Goal: Find specific page/section: Find specific page/section

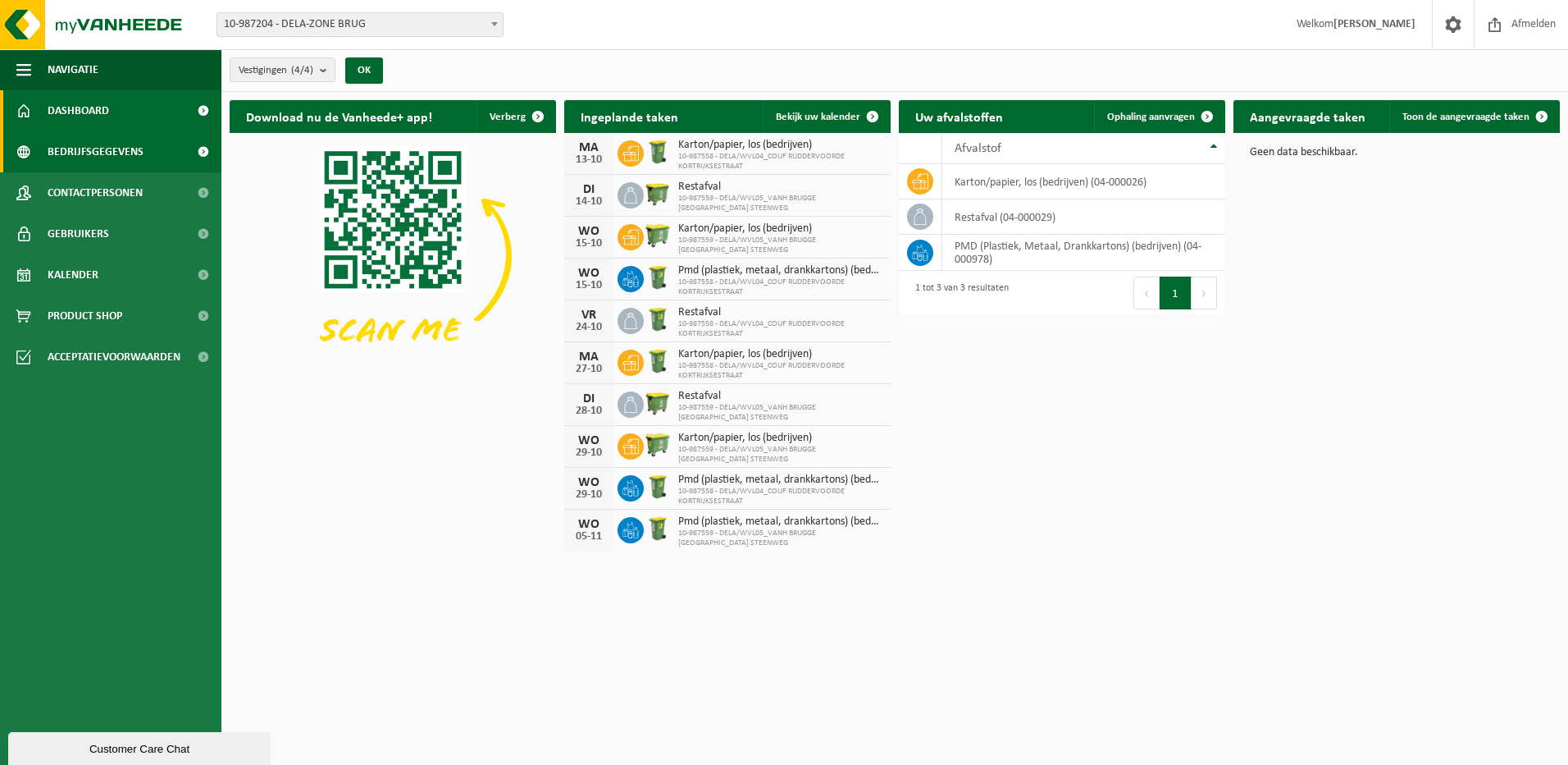
click at [94, 149] on span "Bedrijfsgegevens" at bounding box center [95, 152] width 96 height 41
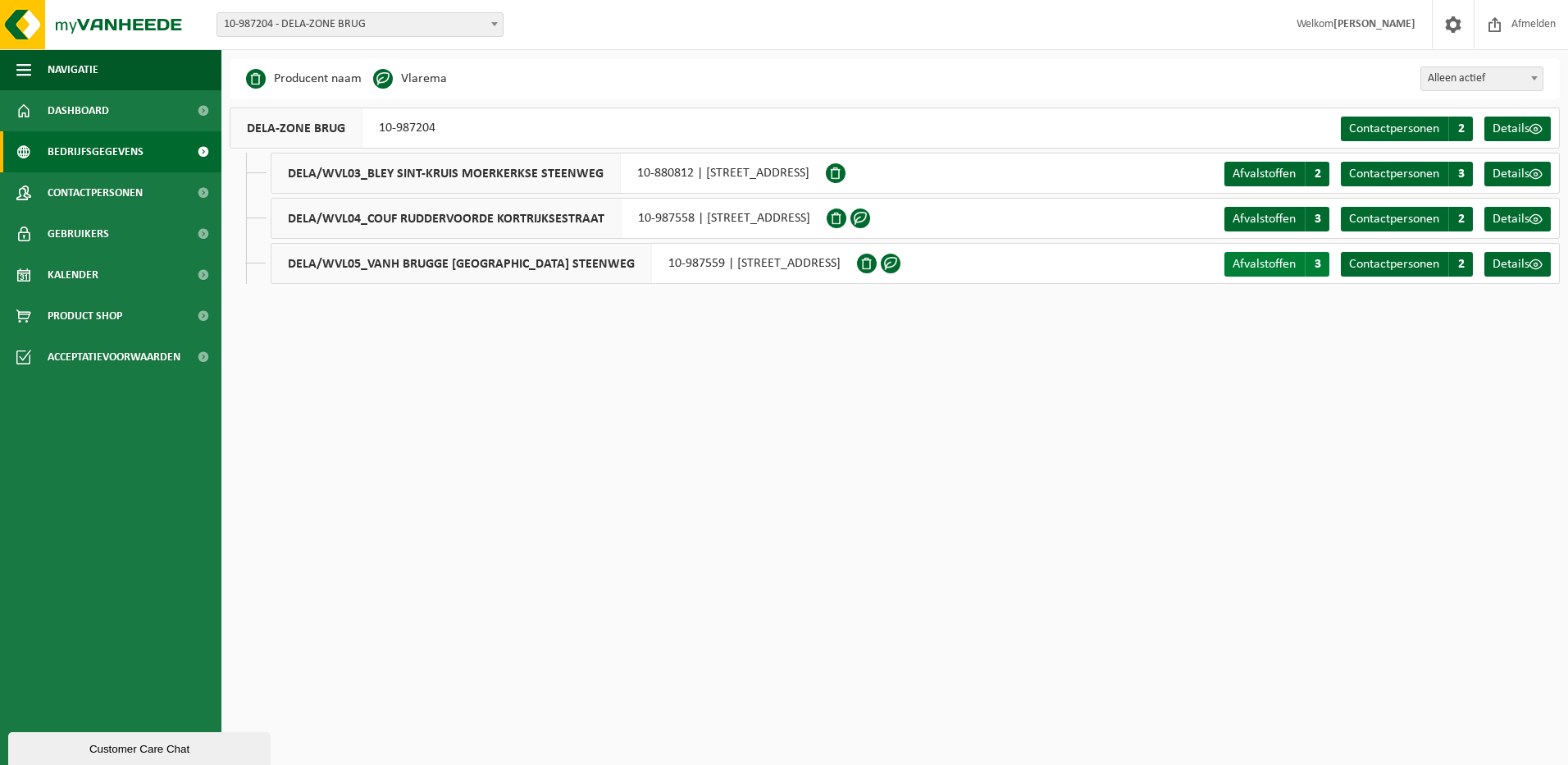
click at [1253, 265] on span "Afvalstoffen" at bounding box center [1264, 264] width 63 height 13
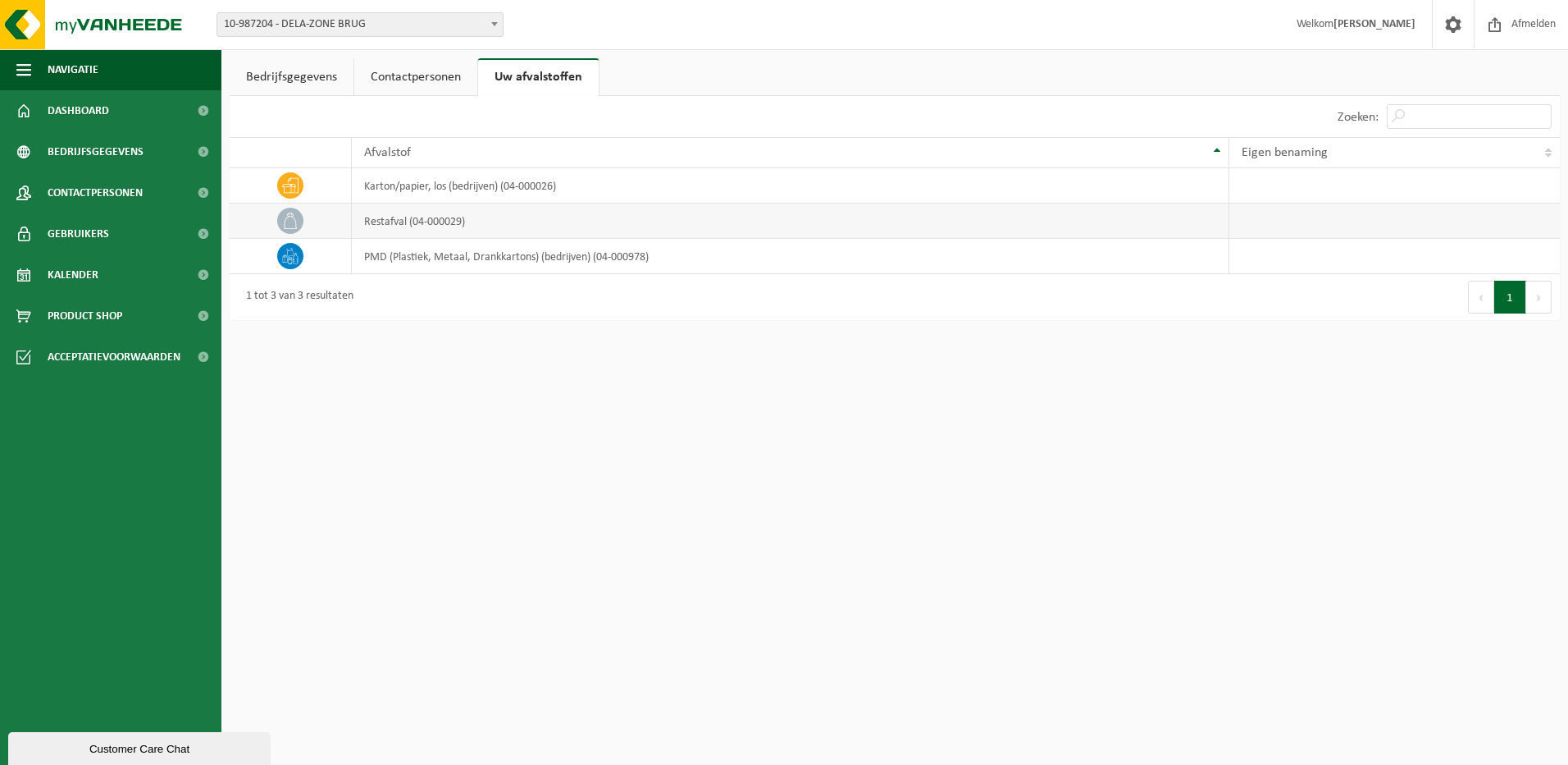
click at [403, 220] on td "restafval (04-000029)" at bounding box center [790, 221] width 878 height 35
drag, startPoint x: 403, startPoint y: 220, endPoint x: 290, endPoint y: 219, distance: 113.0
click at [290, 219] on icon at bounding box center [290, 221] width 16 height 16
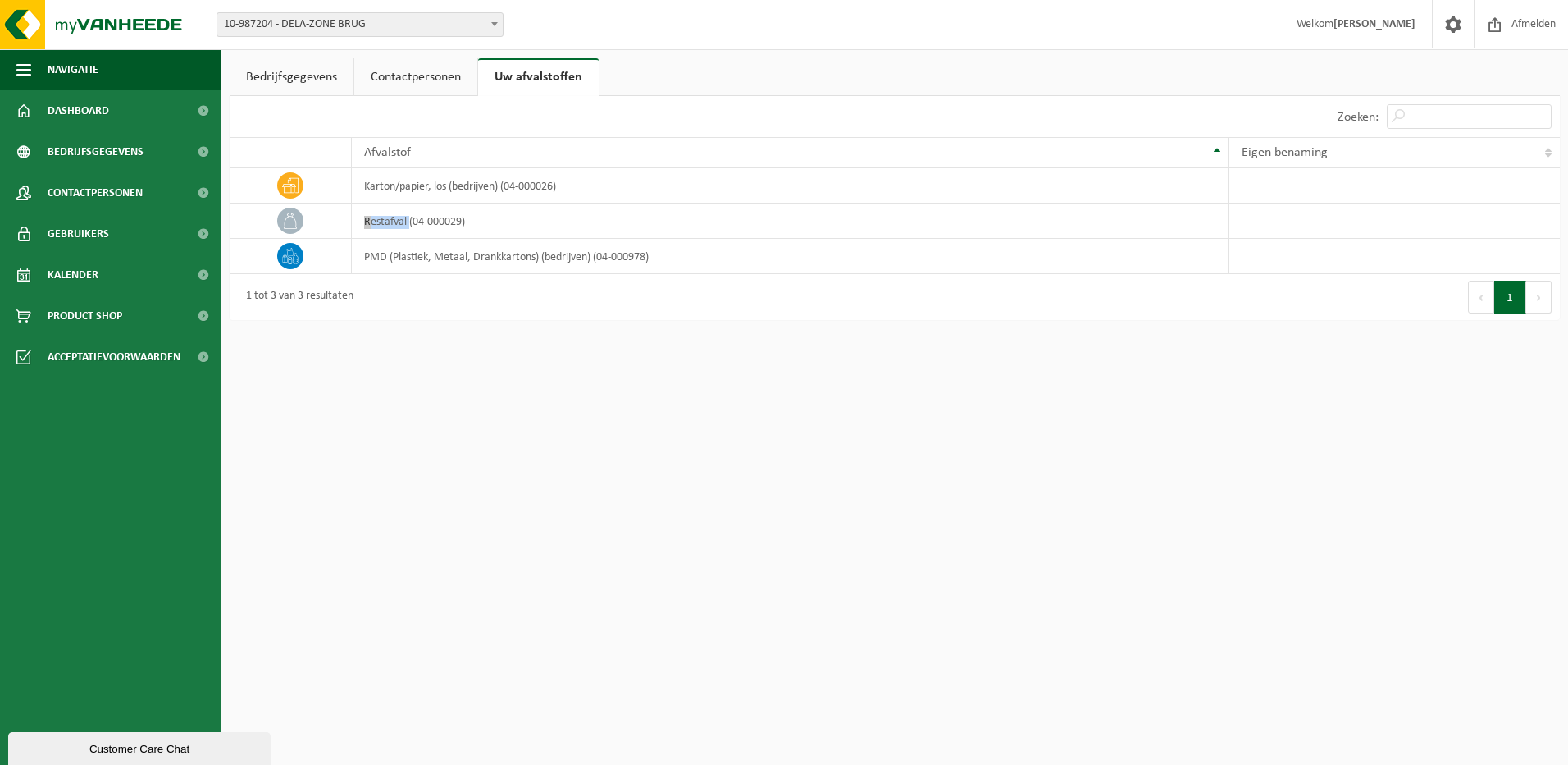
drag, startPoint x: 290, startPoint y: 219, endPoint x: 264, endPoint y: 79, distance: 142.4
click at [264, 79] on link "Bedrijfsgegevens" at bounding box center [291, 77] width 124 height 38
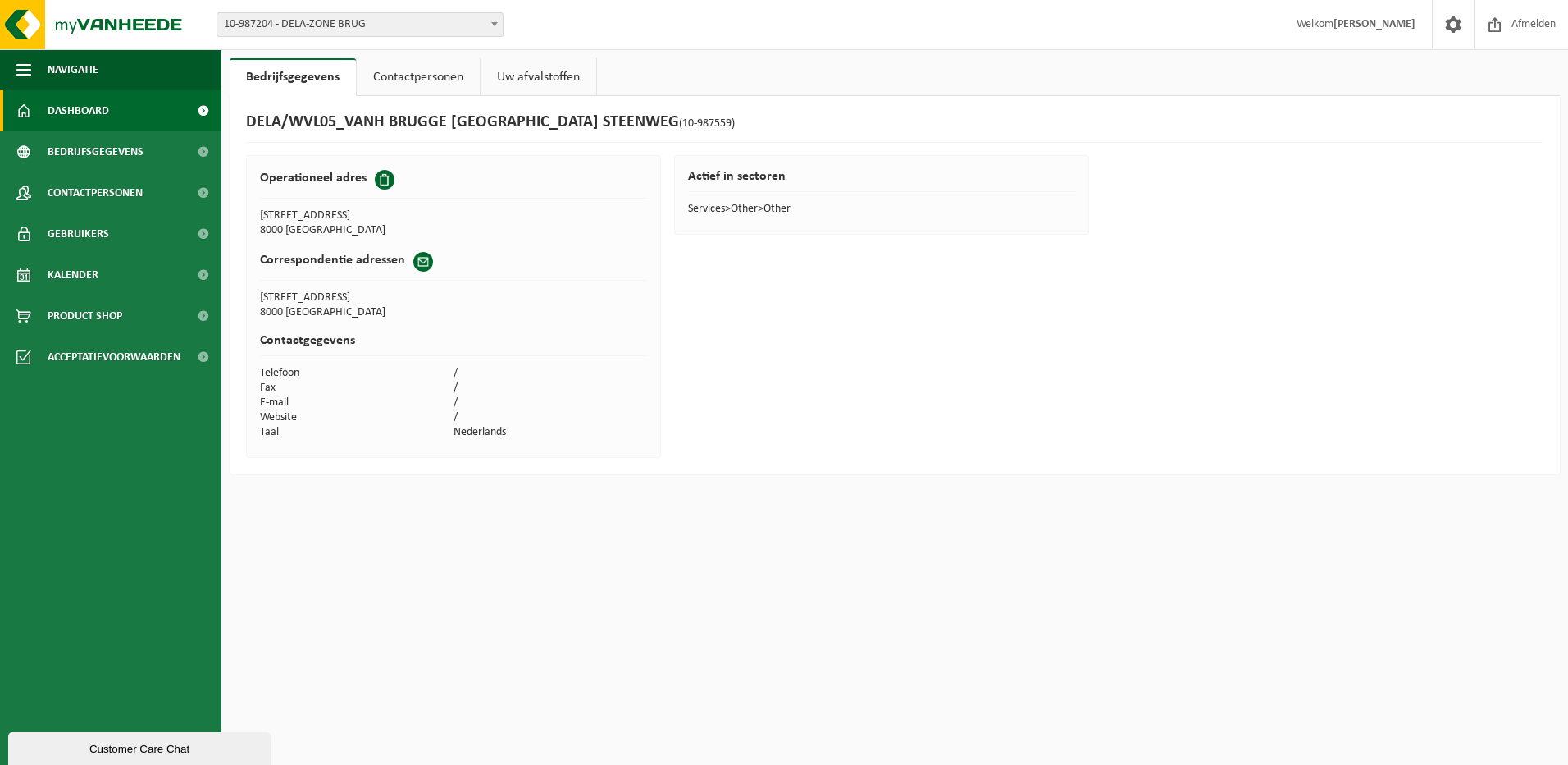
click at [102, 114] on span "Dashboard" at bounding box center [78, 111] width 62 height 41
